Goal: Find specific page/section: Find specific page/section

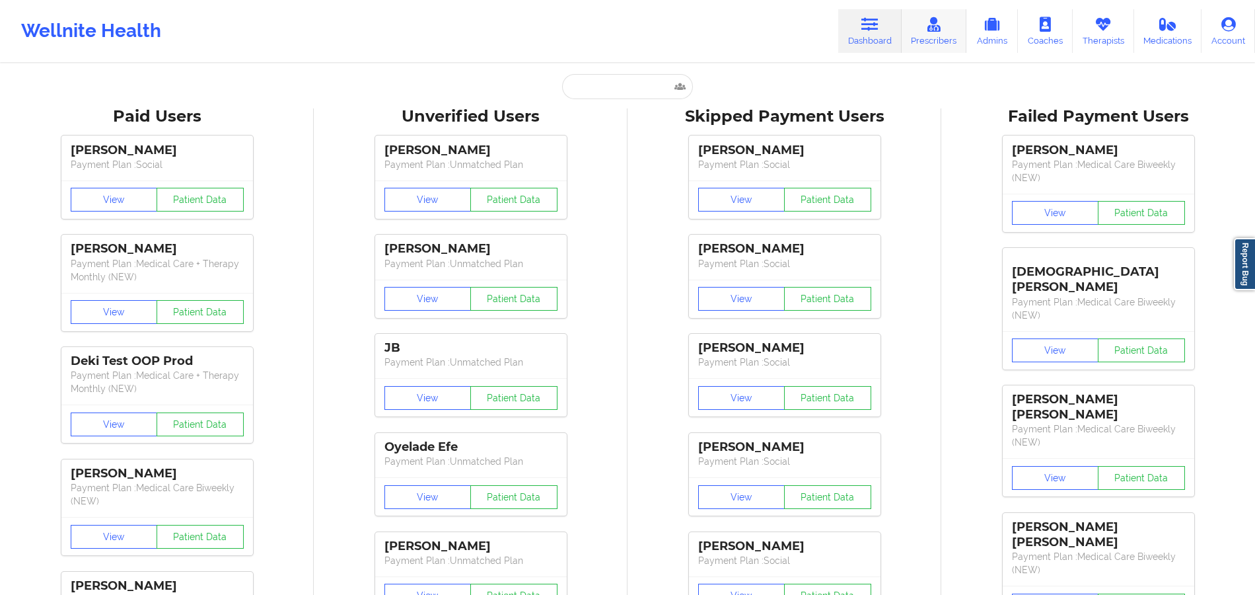
drag, startPoint x: 1102, startPoint y: 33, endPoint x: 955, endPoint y: 36, distance: 146.7
click at [1102, 33] on link "Therapists" at bounding box center [1103, 31] width 61 height 44
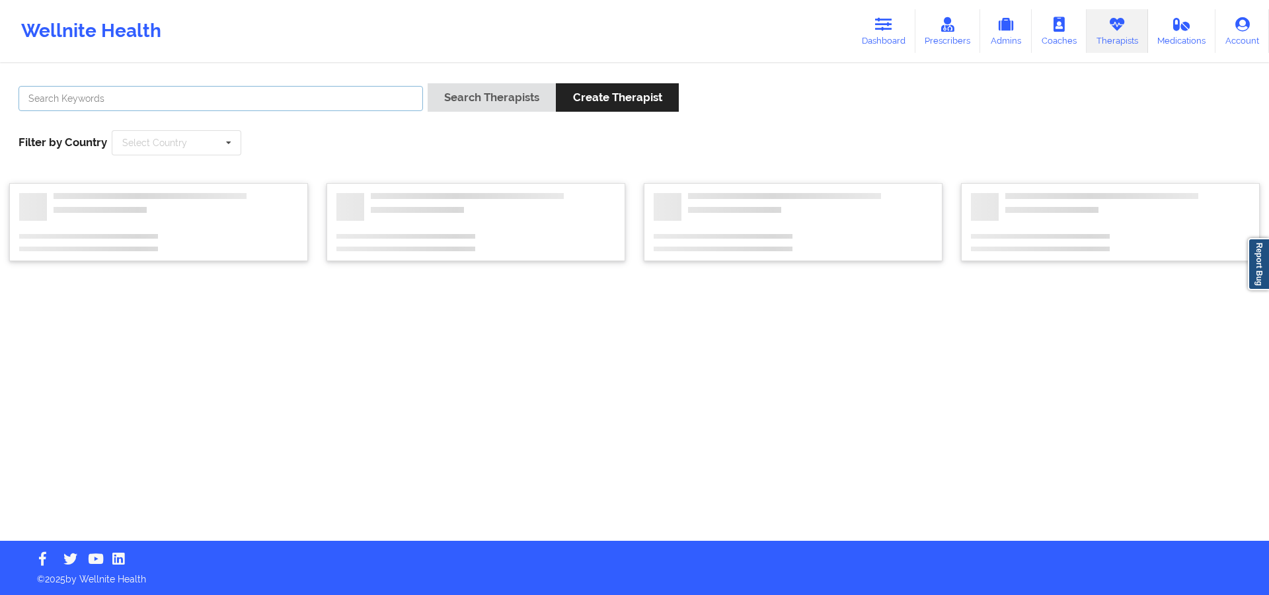
click at [385, 106] on input "text" at bounding box center [221, 98] width 404 height 25
paste input "[PERSON_NAME]"
type input "[PERSON_NAME]"
click at [523, 107] on button "Search Therapists" at bounding box center [491, 97] width 128 height 28
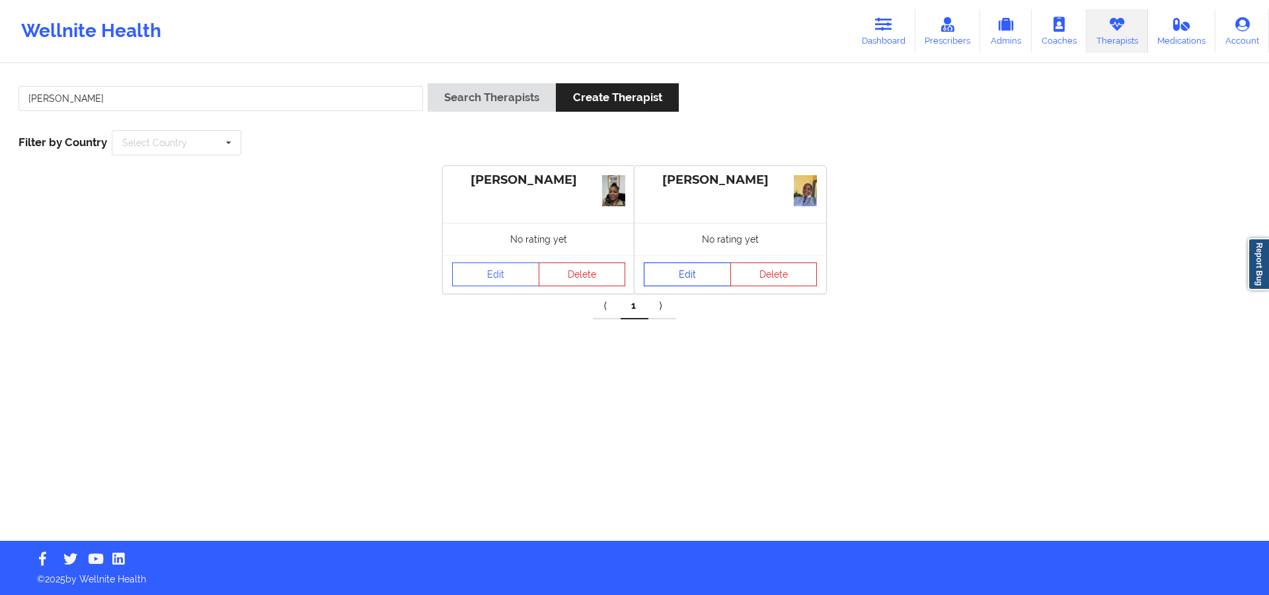
click at [687, 276] on link "Edit" at bounding box center [687, 274] width 87 height 24
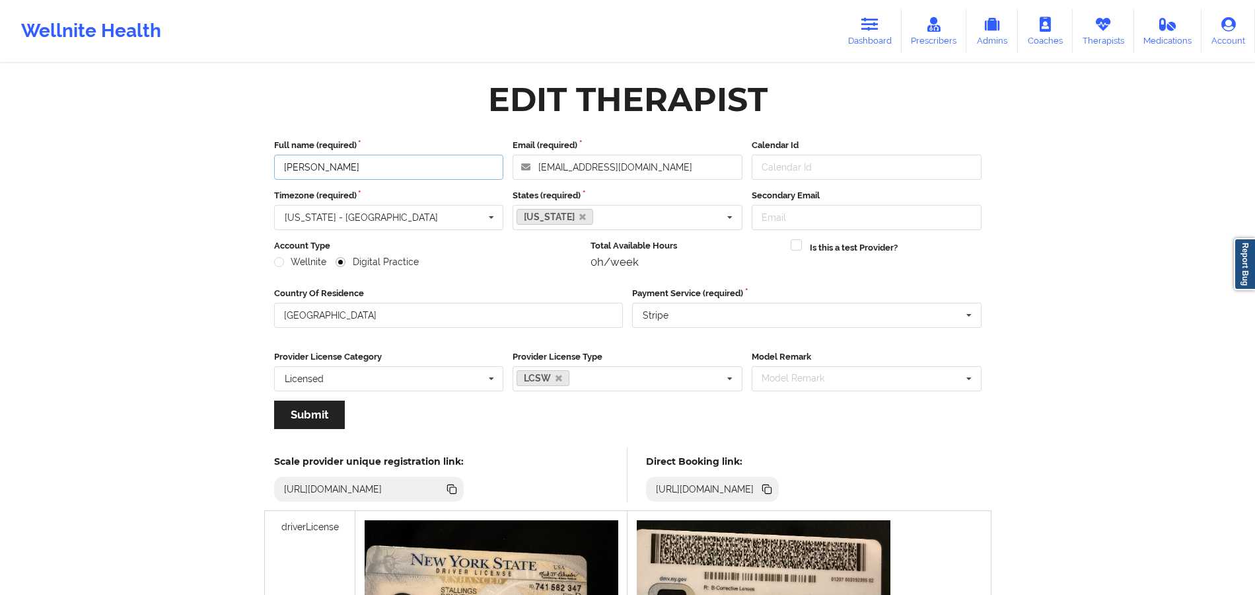
drag, startPoint x: 438, startPoint y: 163, endPoint x: 209, endPoint y: 164, distance: 229.3
click at [209, 164] on div "Wellnite Health Dashboard Prescribers Admins Coaches Therapists Medications Acc…" at bounding box center [627, 502] width 1255 height 1004
click at [774, 484] on icon at bounding box center [767, 489] width 15 height 15
drag, startPoint x: 1095, startPoint y: 24, endPoint x: 993, endPoint y: 30, distance: 102.6
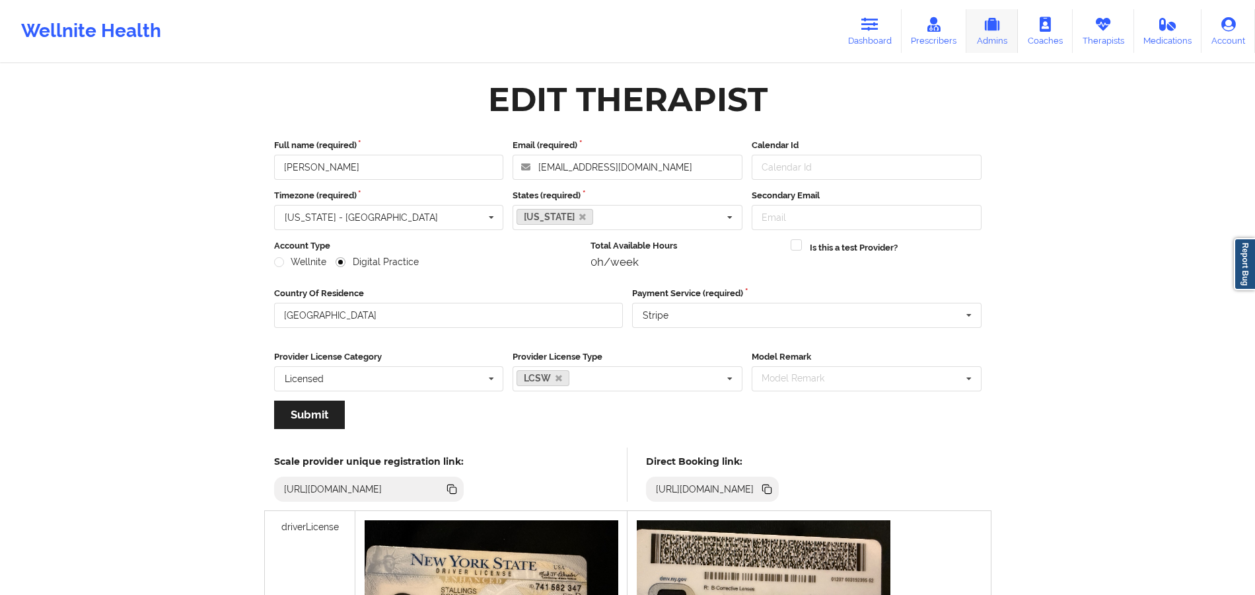
click at [1096, 24] on icon at bounding box center [1103, 24] width 17 height 15
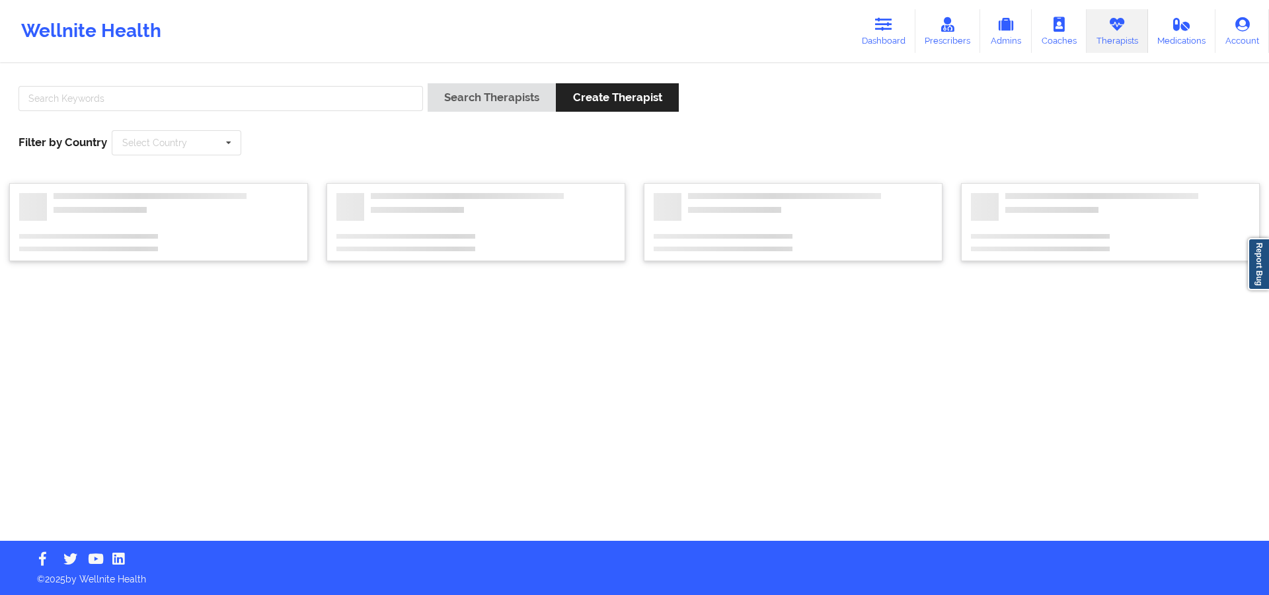
click at [367, 112] on div at bounding box center [221, 102] width 414 height 38
click at [372, 96] on input "text" at bounding box center [221, 98] width 404 height 25
paste input "[PERSON_NAME]"
type input "[PERSON_NAME]"
click at [479, 107] on button "Search Therapists" at bounding box center [491, 97] width 128 height 28
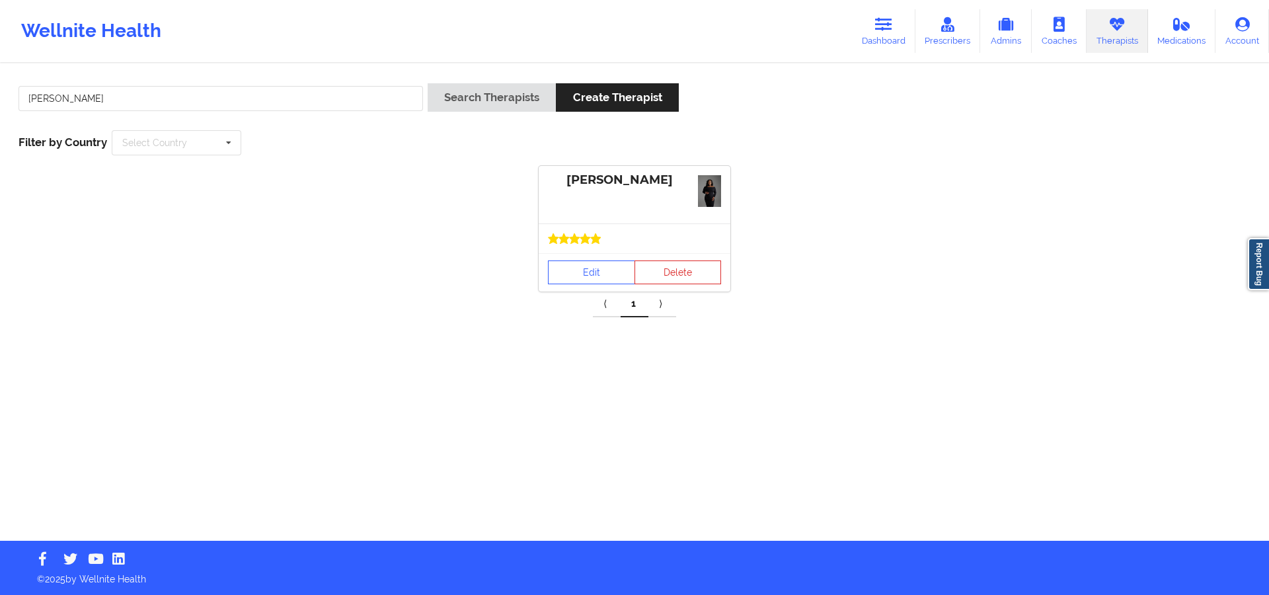
click at [603, 244] on div at bounding box center [634, 238] width 192 height 30
click at [603, 268] on link "Edit" at bounding box center [591, 272] width 87 height 24
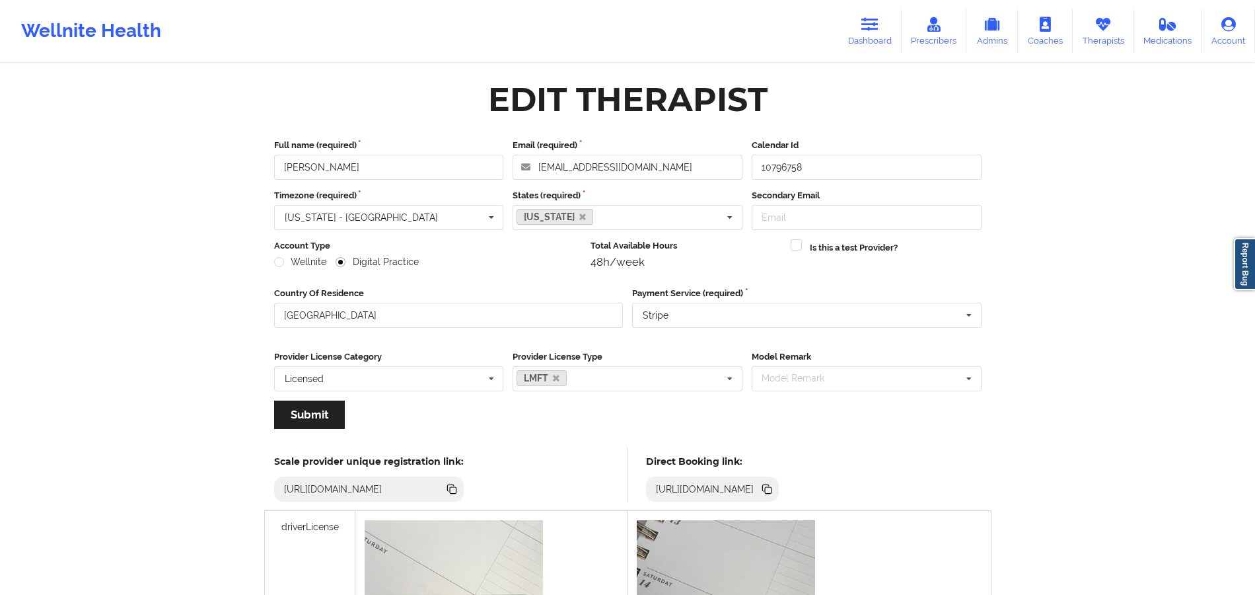
click at [774, 483] on icon at bounding box center [767, 489] width 15 height 15
click at [884, 34] on link "Dashboard" at bounding box center [869, 31] width 63 height 44
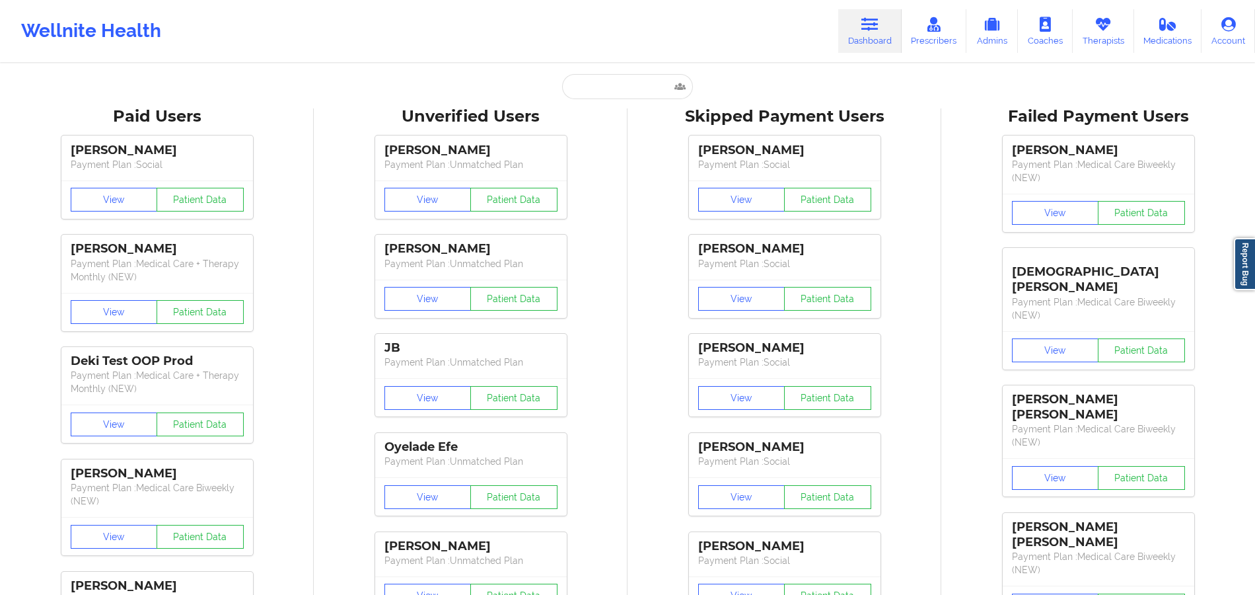
click at [624, 82] on input "text" at bounding box center [627, 86] width 131 height 25
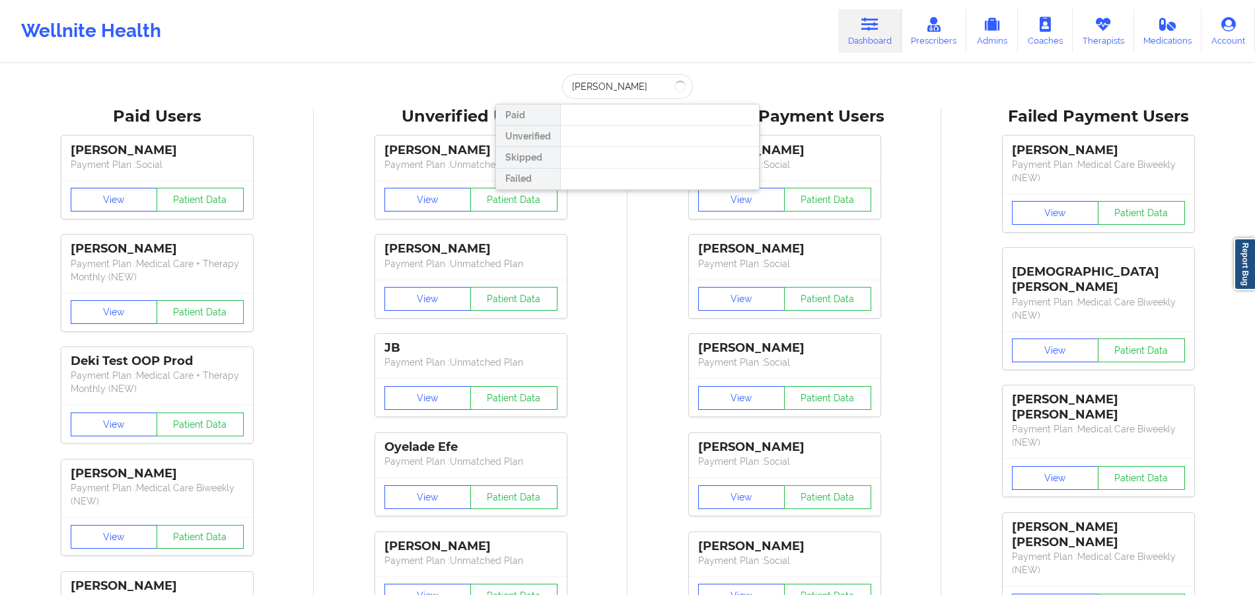
type input "[PERSON_NAME]"
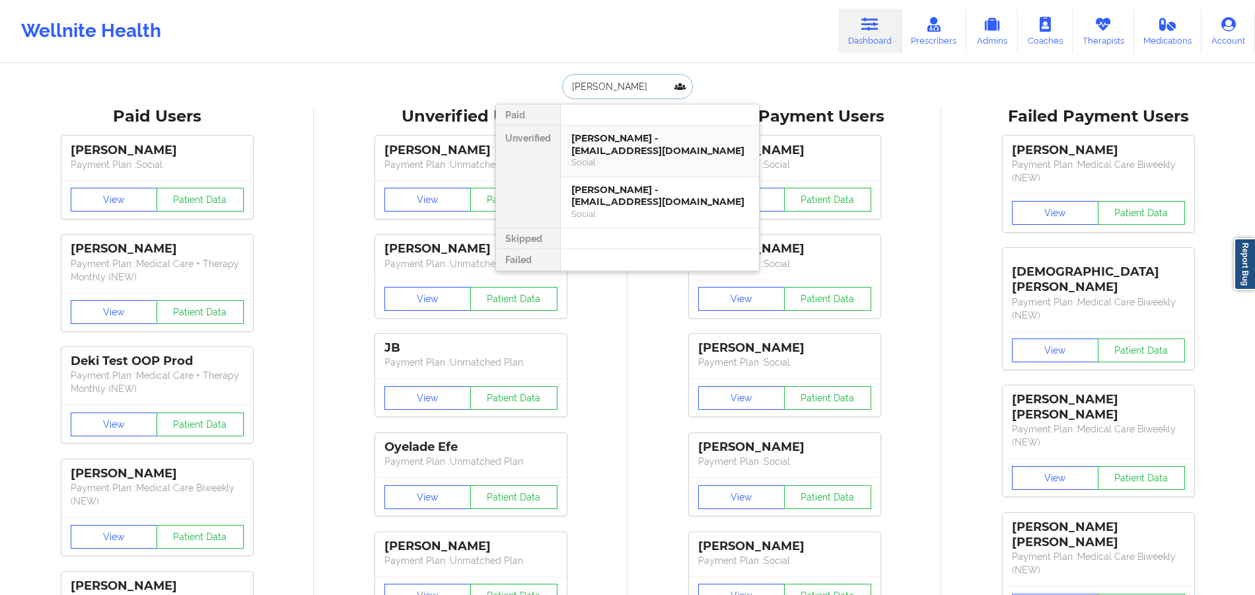
click at [629, 157] on div "Social" at bounding box center [660, 162] width 177 height 11
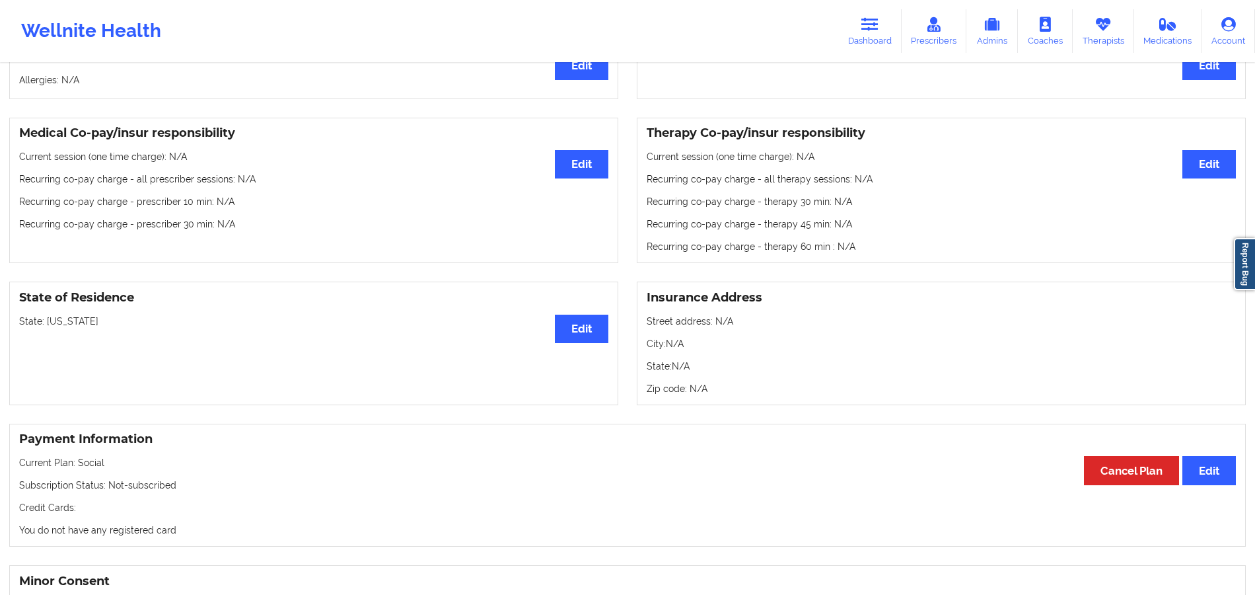
scroll to position [264, 0]
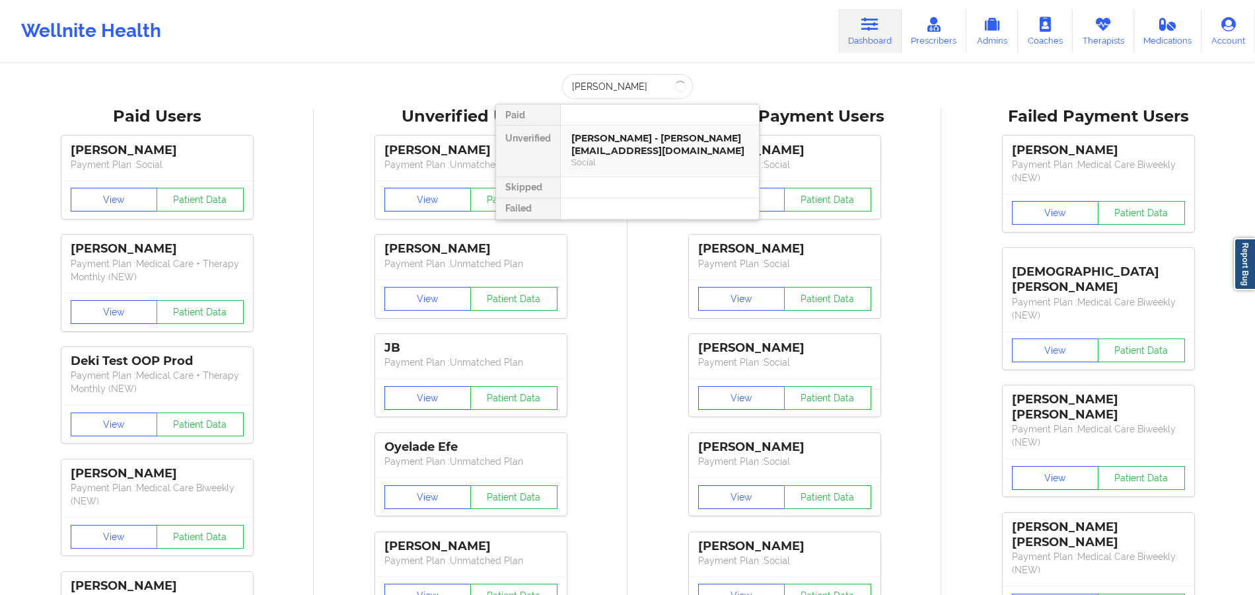
type input "[PERSON_NAME]"
click at [631, 146] on div "[PERSON_NAME] - [PERSON_NAME][EMAIL_ADDRESS][DOMAIN_NAME]" at bounding box center [660, 144] width 177 height 24
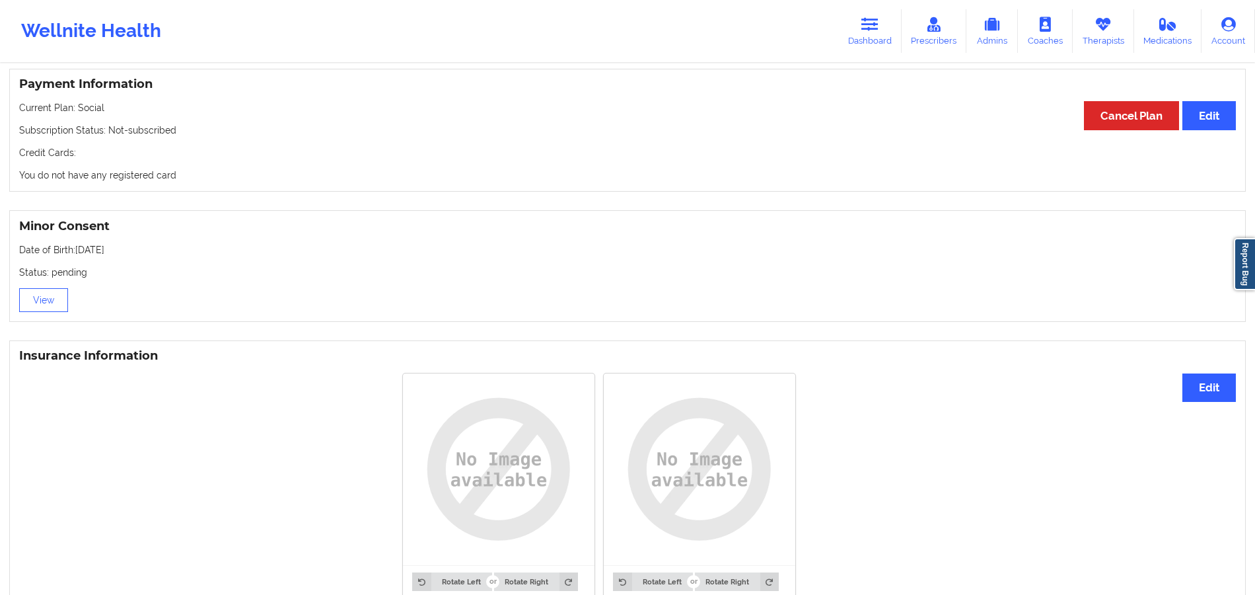
scroll to position [704, 0]
click at [876, 28] on icon at bounding box center [870, 24] width 17 height 15
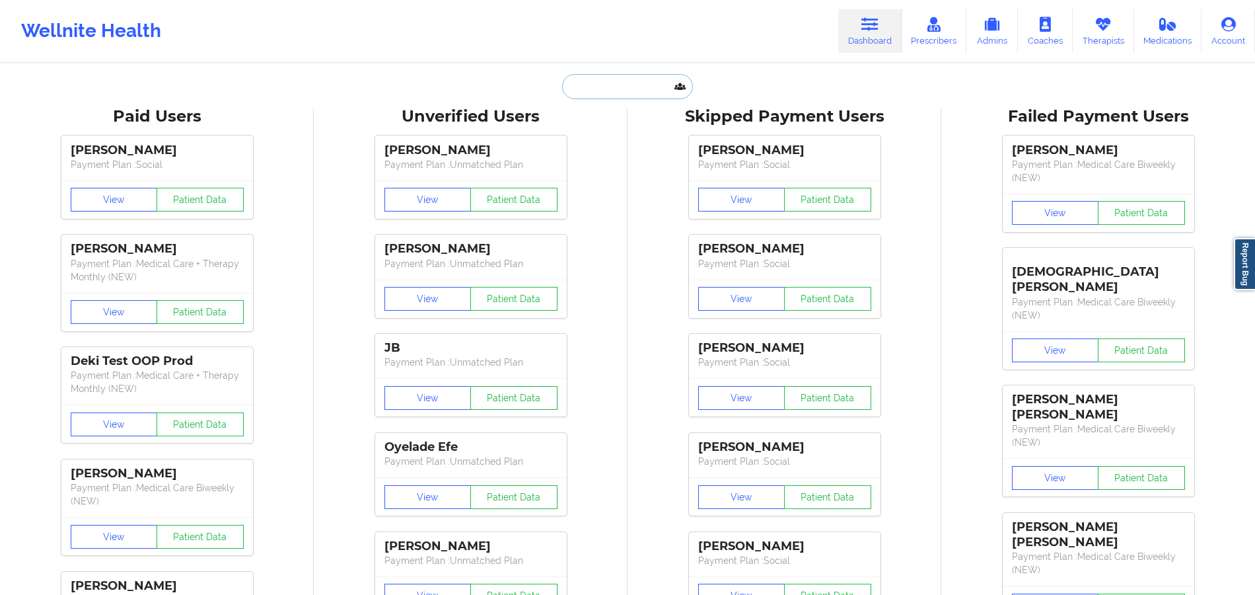
click at [665, 94] on input "text" at bounding box center [627, 86] width 131 height 25
paste input "[PERSON_NAME]"
type input "[PERSON_NAME]"
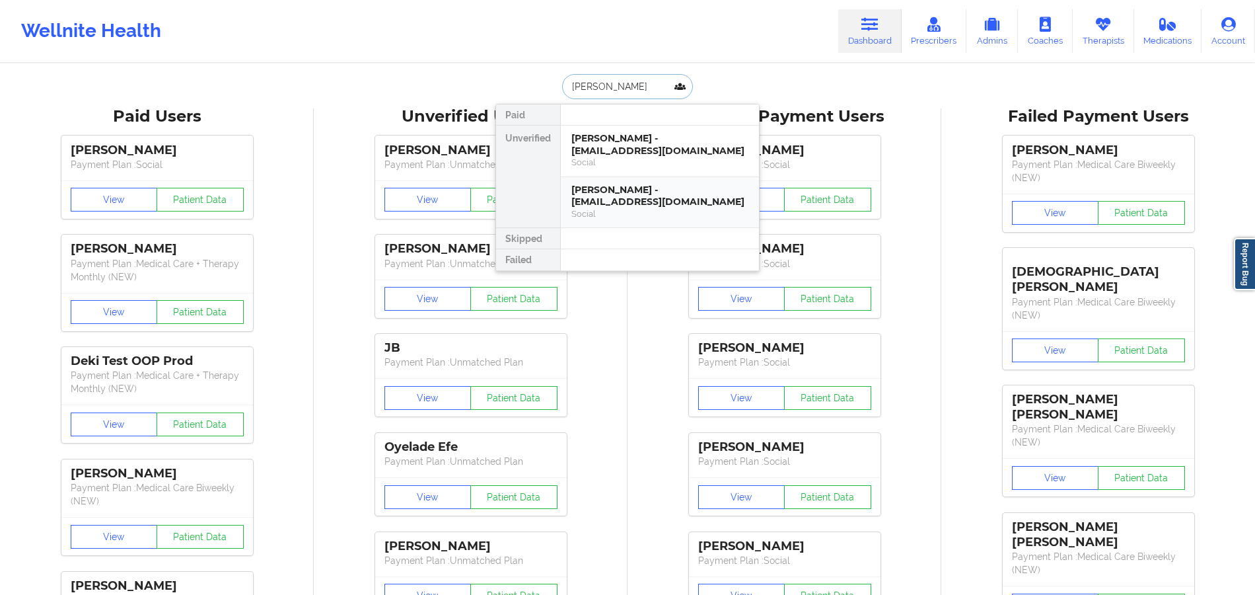
click at [674, 184] on div "[PERSON_NAME] - [EMAIL_ADDRESS][DOMAIN_NAME]" at bounding box center [660, 196] width 177 height 24
